Goal: Subscribe to service/newsletter

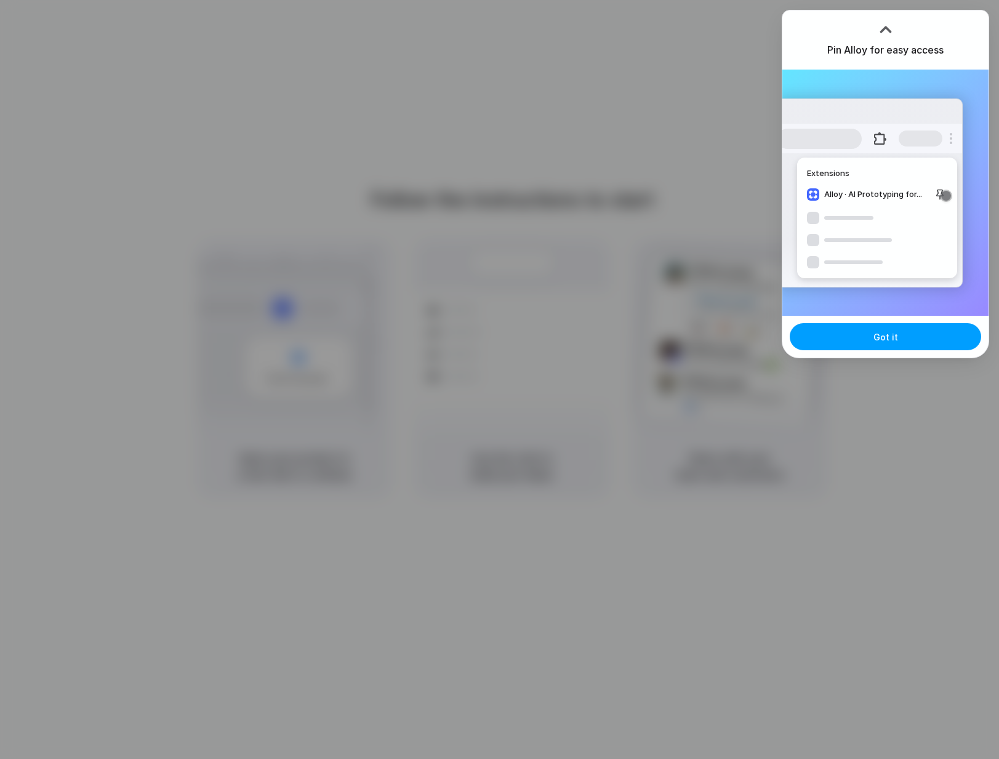
click at [864, 337] on button "Got it" at bounding box center [885, 336] width 191 height 27
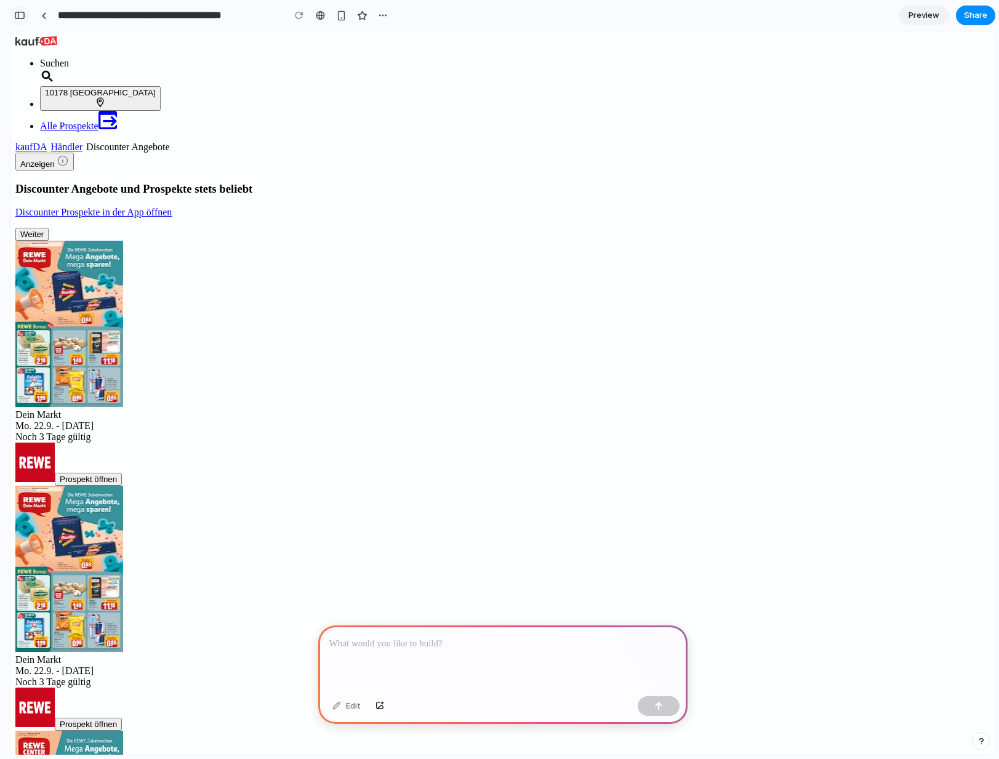
click at [20, 15] on div "button" at bounding box center [19, 15] width 11 height 9
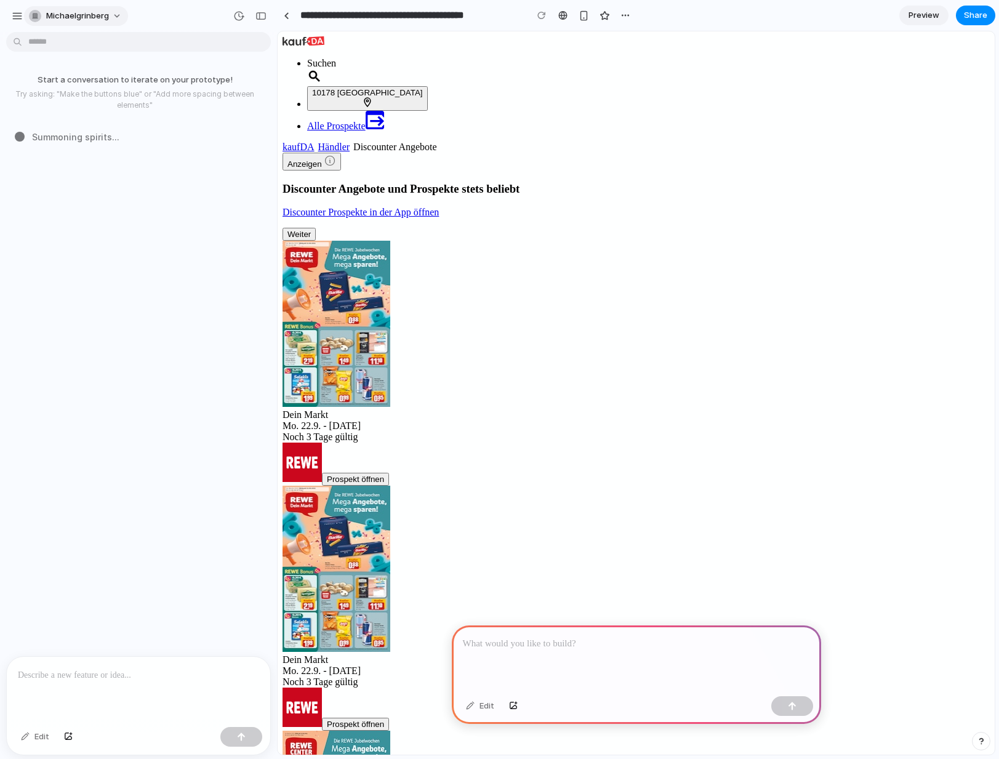
click at [78, 10] on span "michaelgrinberg" at bounding box center [77, 16] width 63 height 12
click at [19, 18] on div "button" at bounding box center [17, 15] width 11 height 11
click at [561, 657] on div at bounding box center [636, 659] width 369 height 66
click at [584, 182] on h1 "Discounter Angebote und Prospekte stets beliebt" at bounding box center [636, 189] width 707 height 14
click at [515, 655] on div at bounding box center [636, 659] width 369 height 66
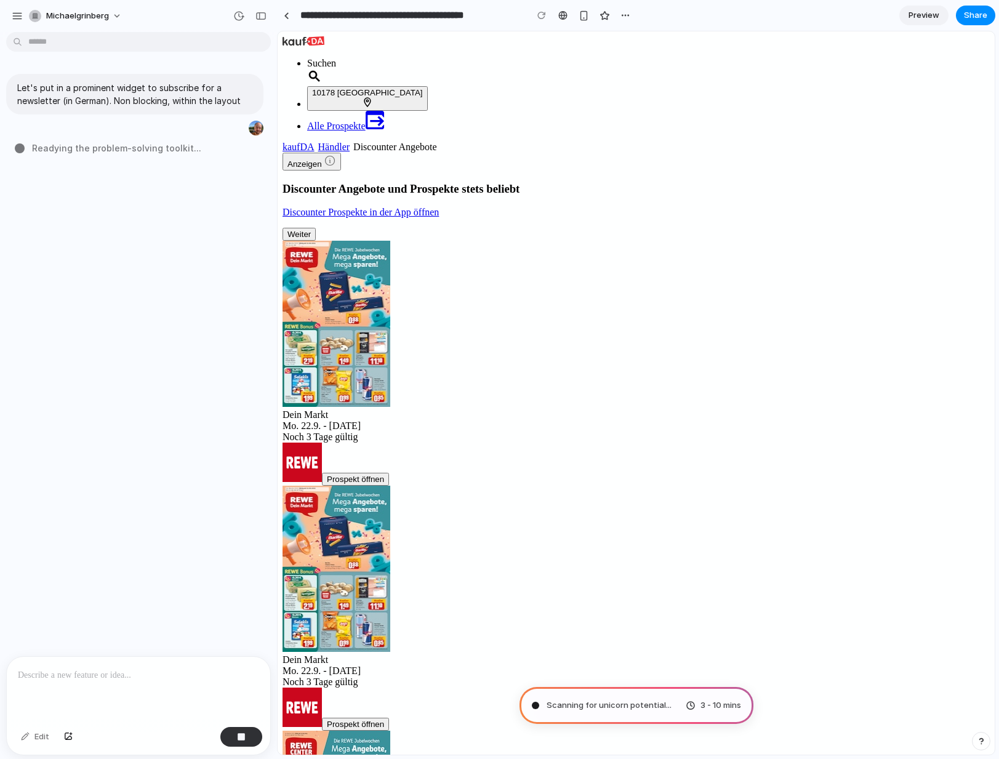
type input "**********"
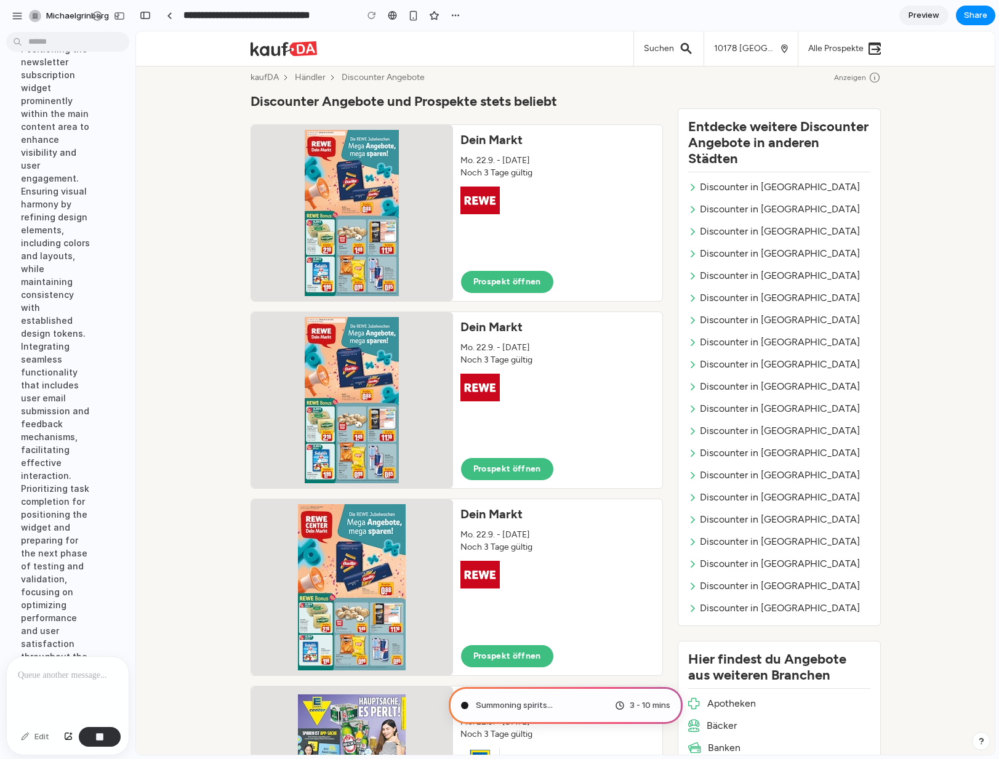
scroll to position [217, 0]
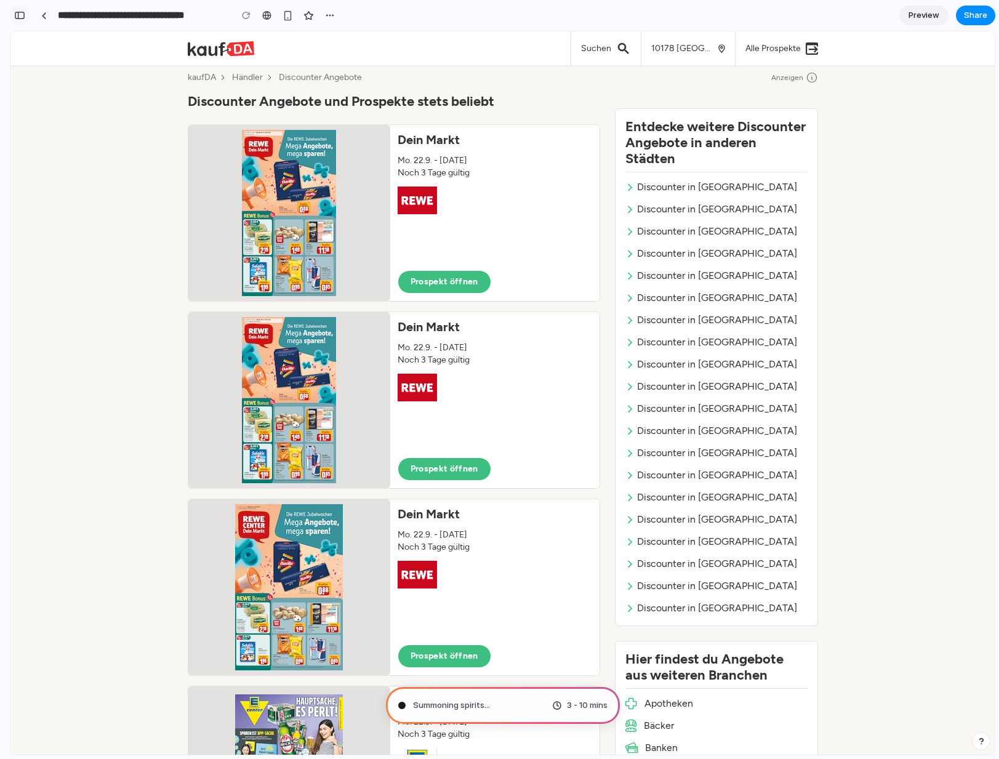
click at [14, 17] on div "button" at bounding box center [19, 15] width 11 height 9
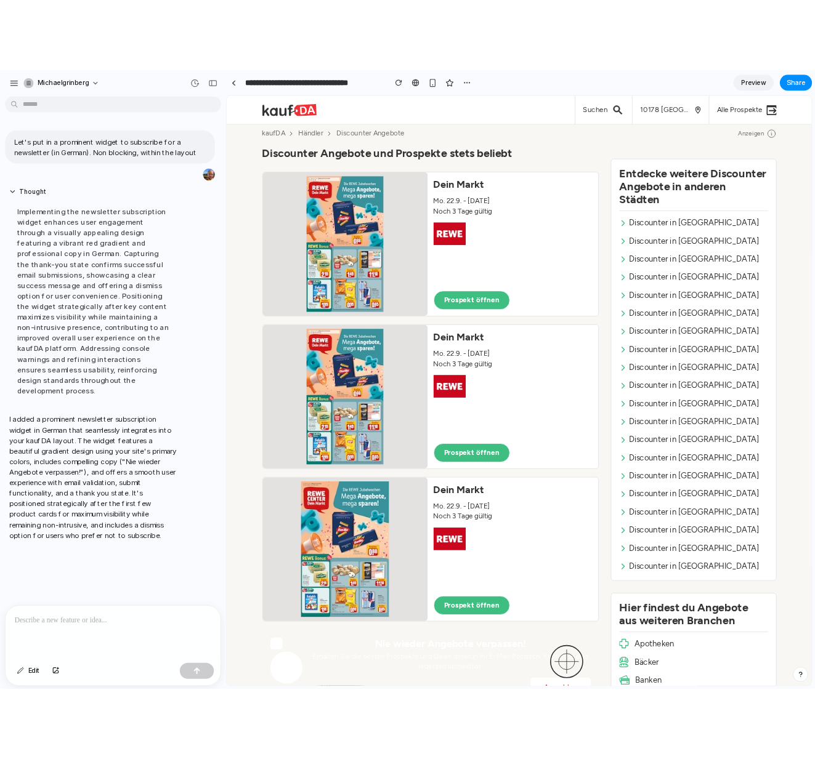
scroll to position [0, 0]
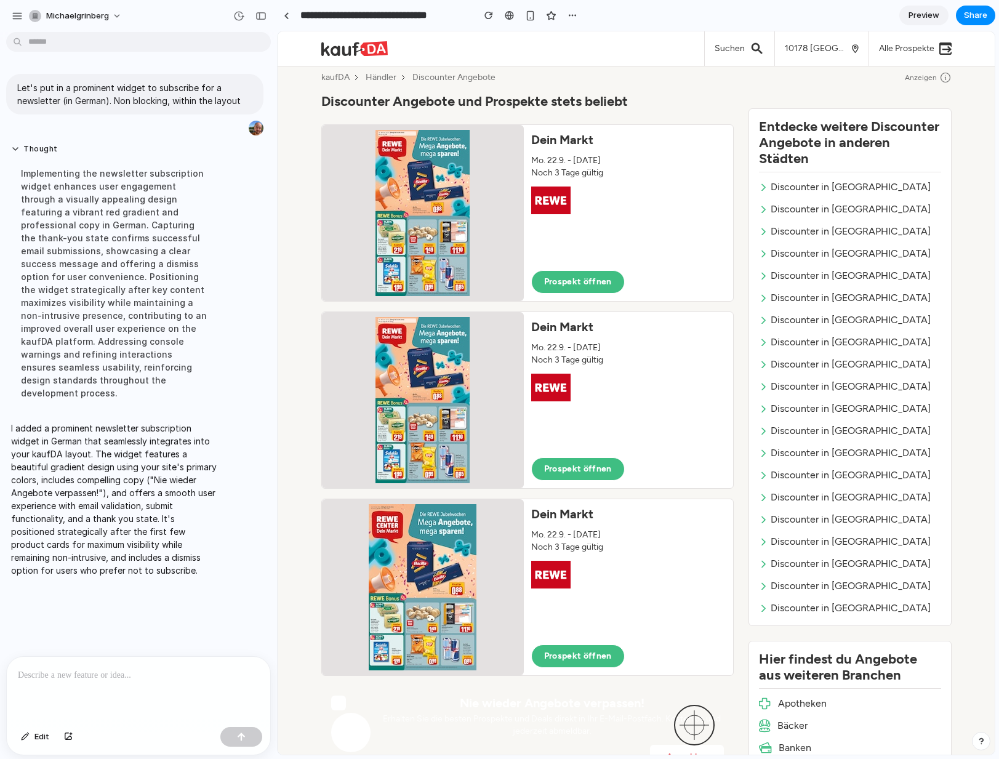
click at [134, 445] on p "I added a prominent newsletter subscription widget in German that seamlessly in…" at bounding box center [114, 499] width 206 height 155
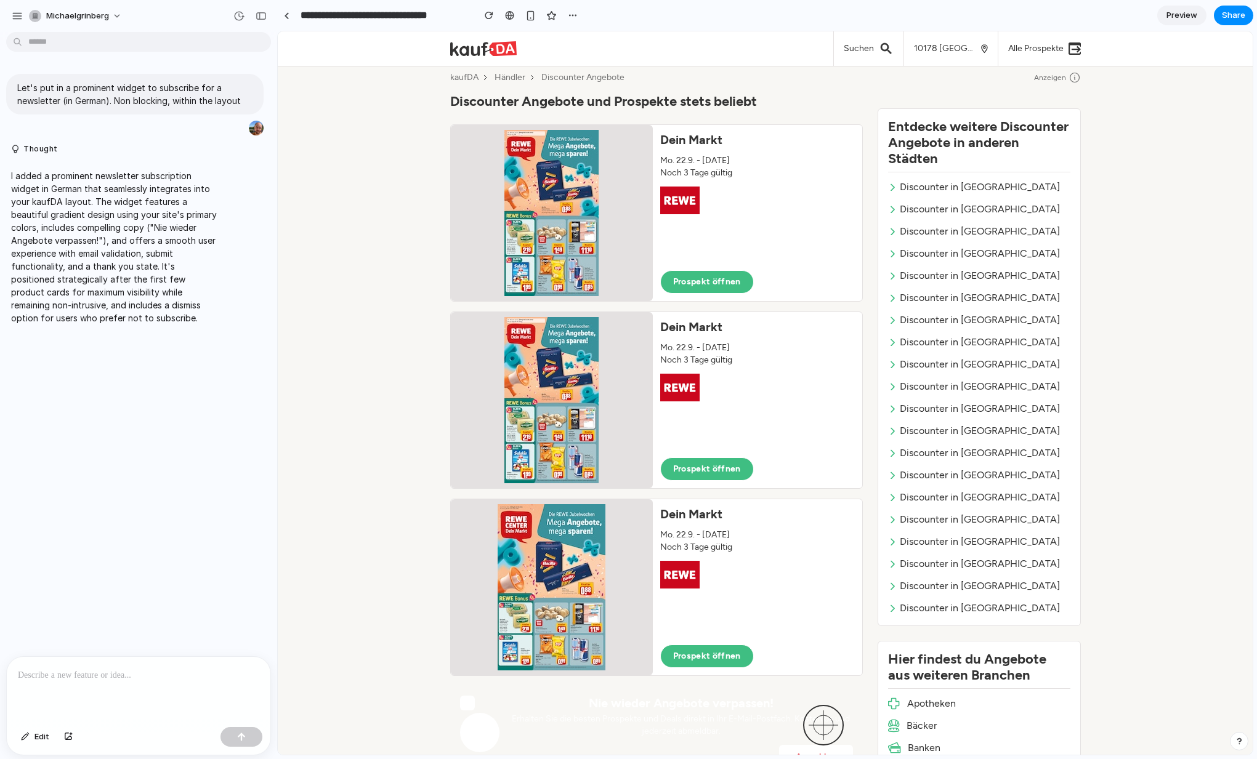
click at [822, 727] on p "Erhalten Sie die besten Prospekte und Deals direkt in Ihr E-Mail-Postfach. Kost…" at bounding box center [681, 725] width 344 height 25
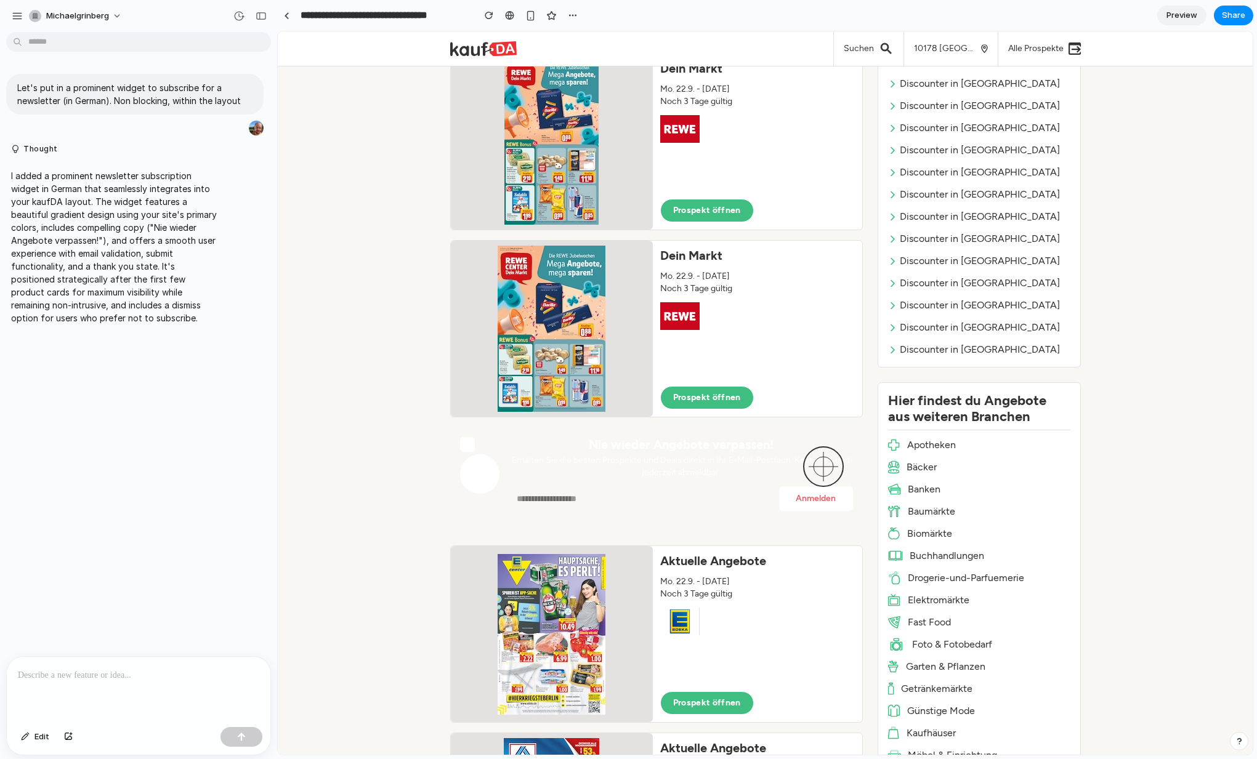
scroll to position [257, 0]
drag, startPoint x: 818, startPoint y: 470, endPoint x: 759, endPoint y: 493, distance: 64.1
click at [759, 493] on div "Nie wieder Angebote verpassen! Erhalten Sie die besten Prospekte und Deals dire…" at bounding box center [681, 475] width 344 height 74
click at [530, 517] on section "Nie wieder Angebote verpassen! Erhalten Sie die besten Prospekte und Deals dire…" at bounding box center [656, 476] width 413 height 94
click at [535, 507] on input "email" at bounding box center [641, 500] width 265 height 25
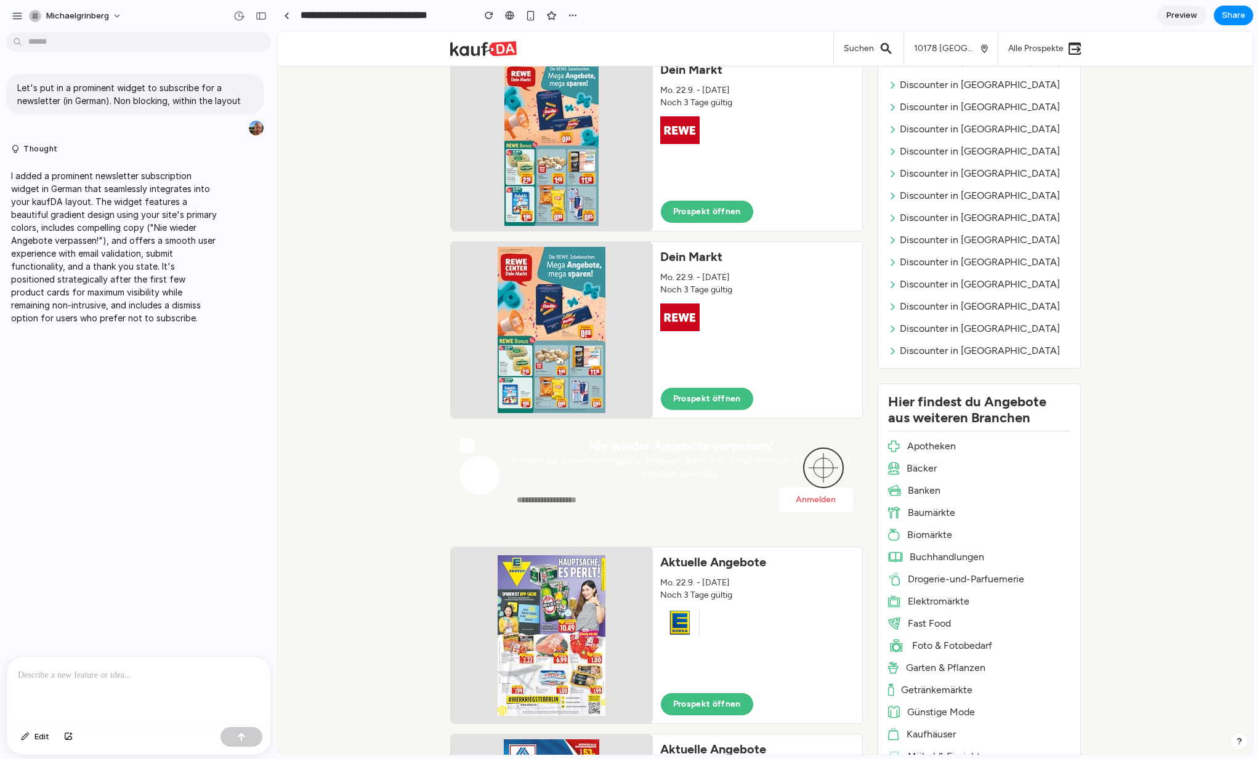
click at [539, 469] on p "Erhalten Sie die besten Prospekte und Deals direkt in Ihr E-Mail-Postfach. Kost…" at bounding box center [681, 468] width 344 height 25
drag, startPoint x: 546, startPoint y: 442, endPoint x: 645, endPoint y: 481, distance: 106.4
click at [645, 481] on div "Nie wieder Angebote verpassen! Erhalten Sie die besten Prospekte und Deals dire…" at bounding box center [681, 475] width 344 height 74
click at [701, 484] on div "Nie wieder Angebote verpassen! Erhalten Sie die besten Prospekte und Deals dire…" at bounding box center [681, 475] width 344 height 74
drag, startPoint x: 580, startPoint y: 442, endPoint x: 671, endPoint y: 518, distance: 118.5
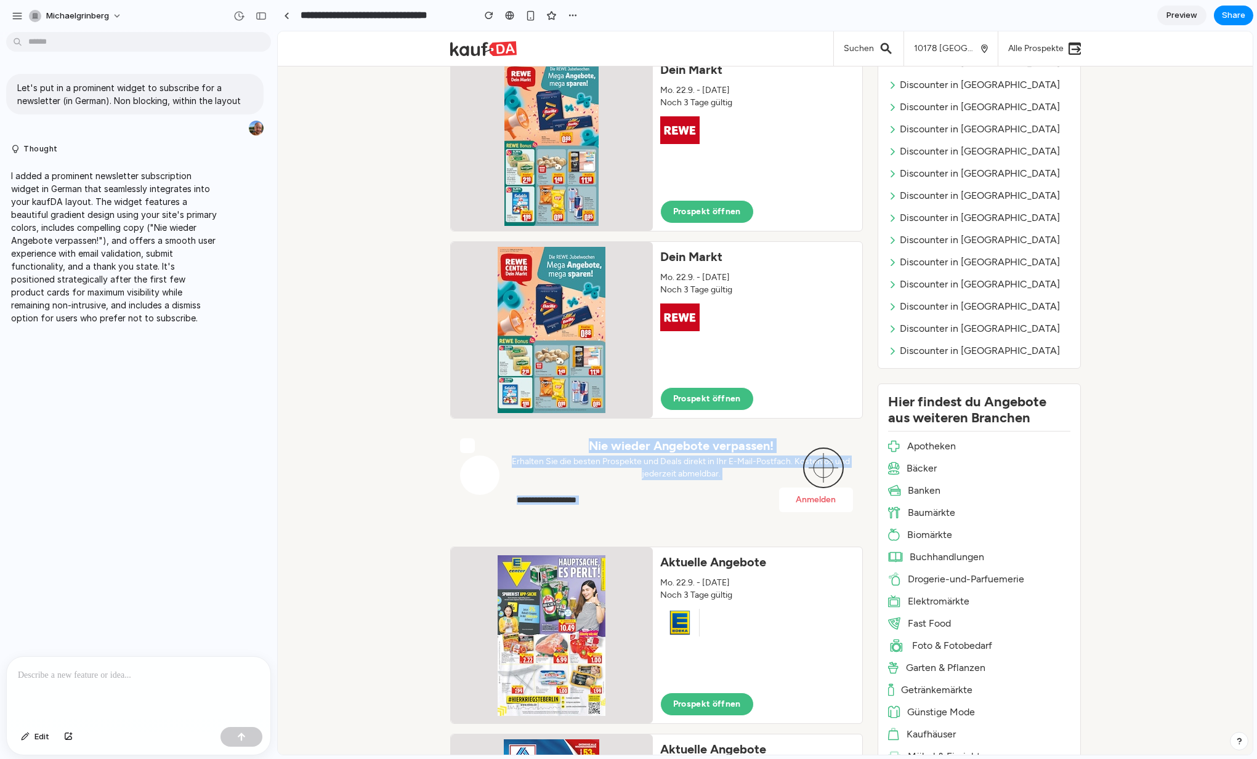
click at [671, 518] on section "Nie wieder Angebote verpassen! Erhalten Sie die besten Prospekte und Deals dire…" at bounding box center [656, 476] width 413 height 94
click at [823, 488] on button "Anmelden" at bounding box center [816, 500] width 74 height 25
click at [700, 481] on div "Nie wieder Angebote verpassen! Erhalten Sie die besten Prospekte und Deals dire…" at bounding box center [681, 475] width 344 height 74
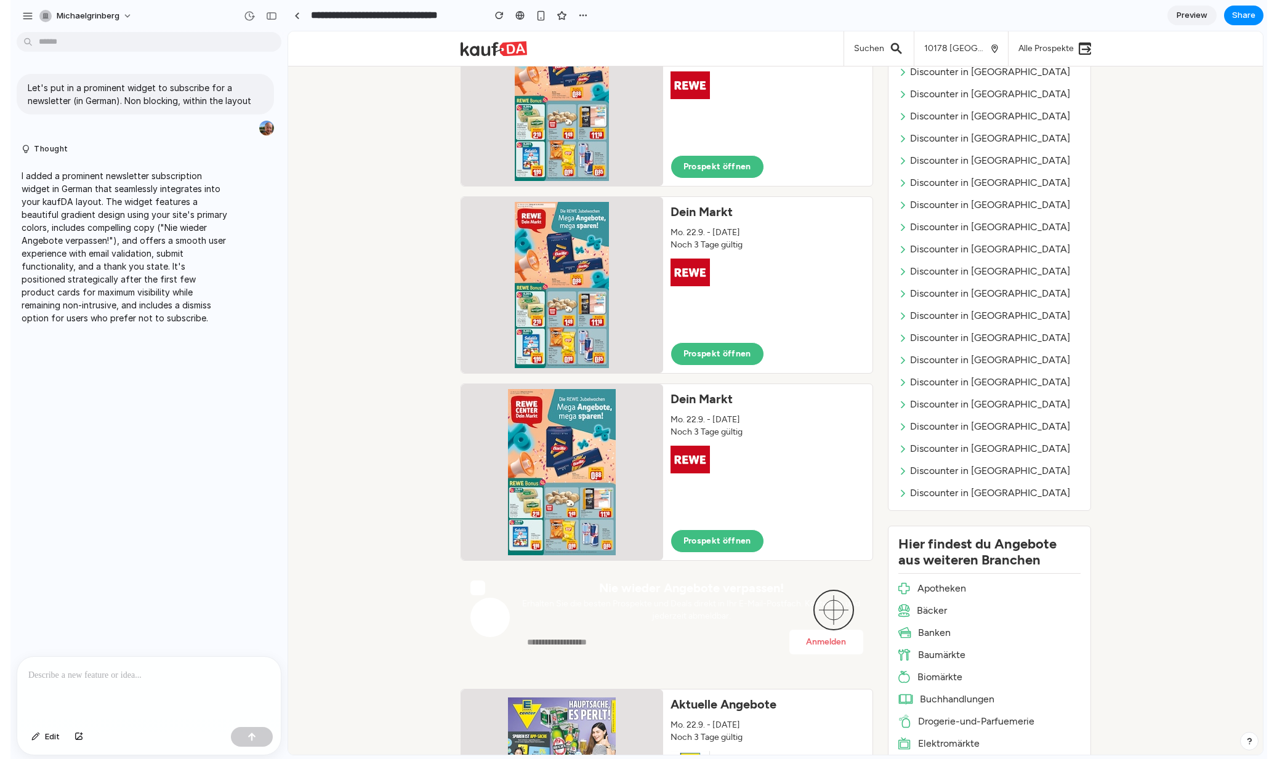
scroll to position [116, 0]
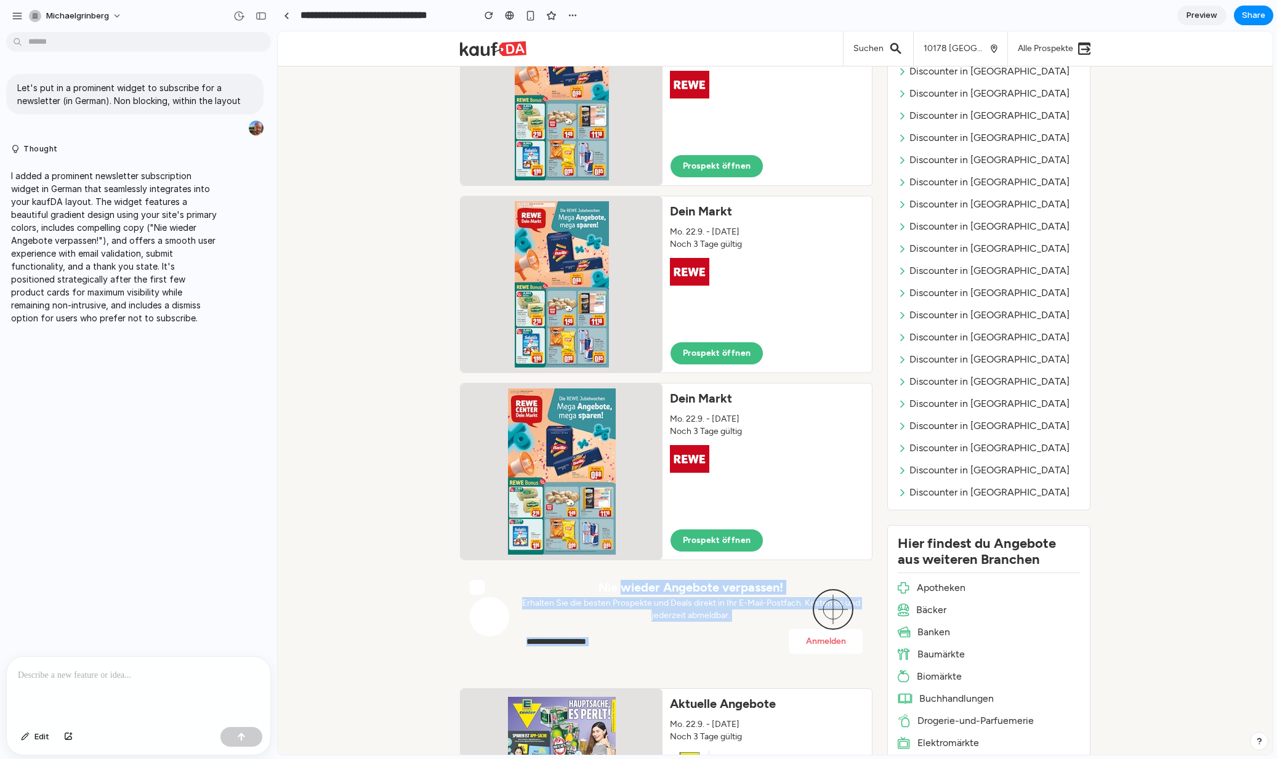
drag, startPoint x: 623, startPoint y: 593, endPoint x: 651, endPoint y: 658, distance: 70.9
click at [651, 658] on section "Nie wieder Angebote verpassen! Erhalten Sie die besten Prospekte und Deals dire…" at bounding box center [666, 617] width 413 height 94
click at [461, 655] on section "Nie wieder Angebote verpassen! Erhalten Sie die besten Prospekte und Deals dire…" at bounding box center [666, 617] width 413 height 94
click at [74, 706] on div at bounding box center [139, 689] width 264 height 65
click at [29, 746] on button "Edit" at bounding box center [35, 737] width 41 height 20
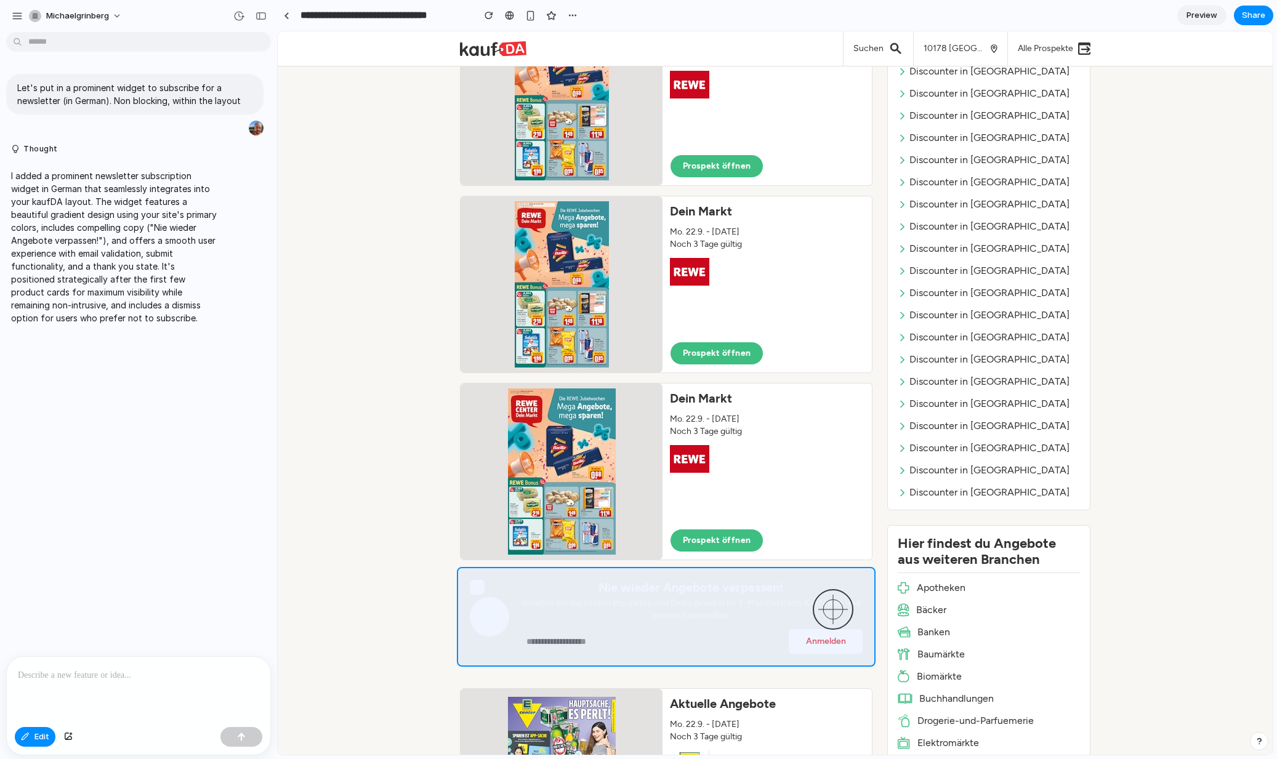
click at [596, 576] on div at bounding box center [775, 392] width 995 height 723
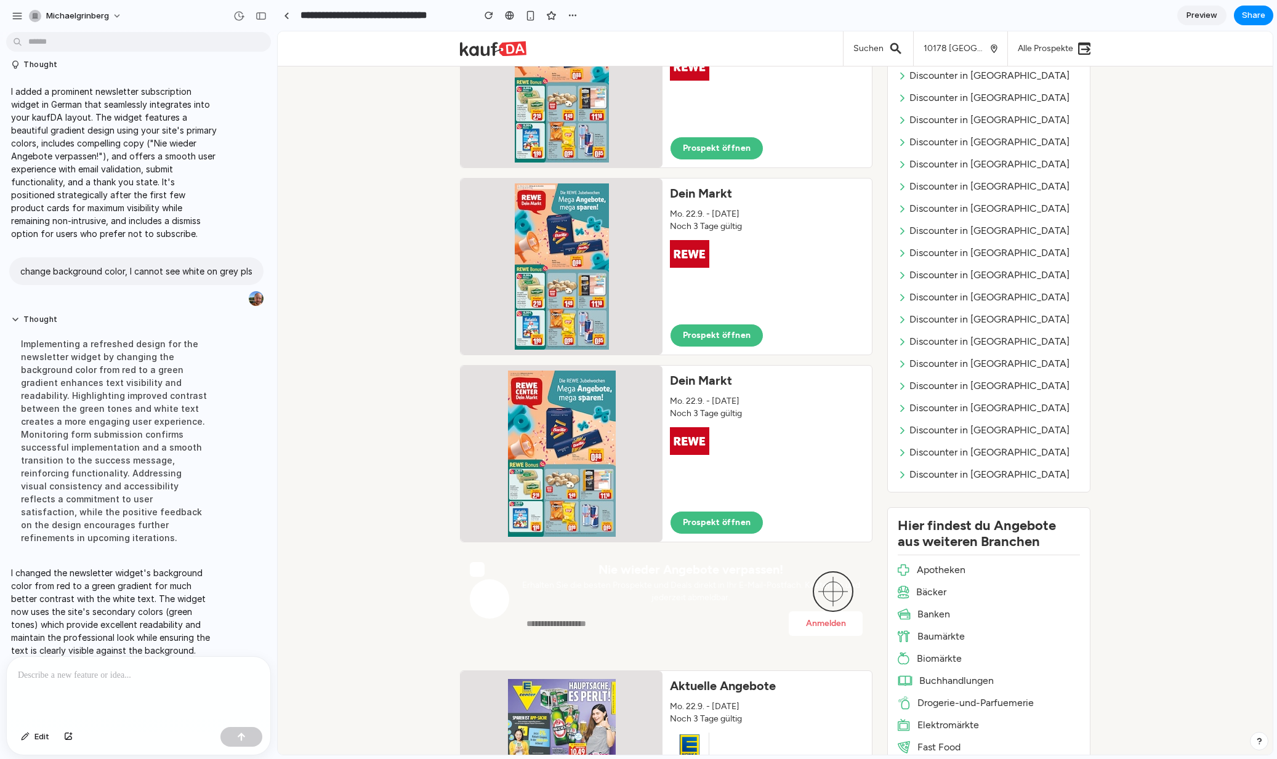
scroll to position [137, 0]
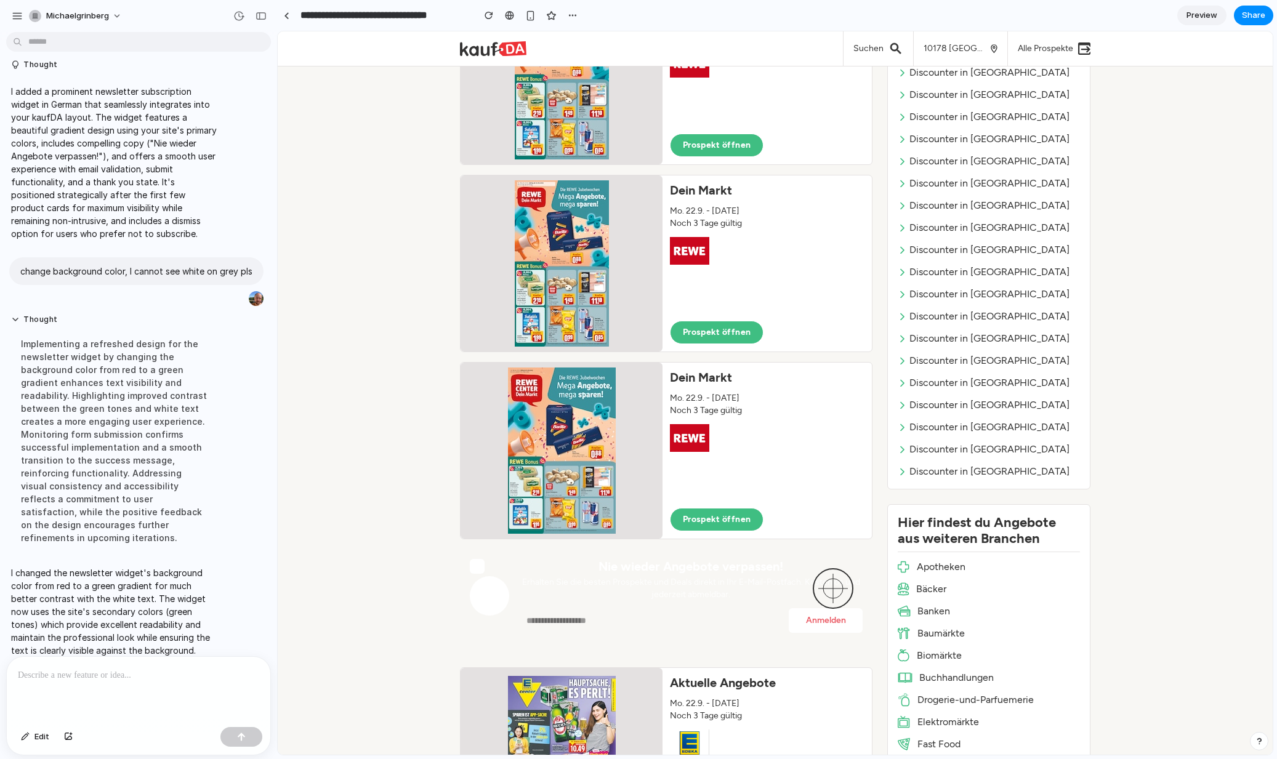
click at [605, 611] on input "email" at bounding box center [651, 620] width 265 height 25
click at [493, 594] on icon at bounding box center [489, 594] width 17 height 5
